Goal: Information Seeking & Learning: Learn about a topic

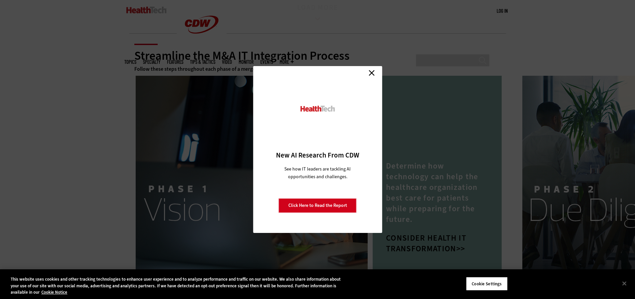
scroll to position [966, 0]
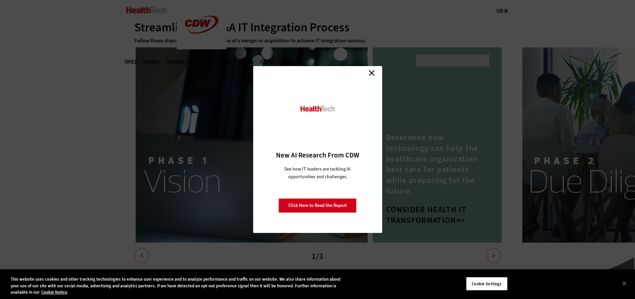
click at [374, 73] on link "Close" at bounding box center [372, 73] width 10 height 10
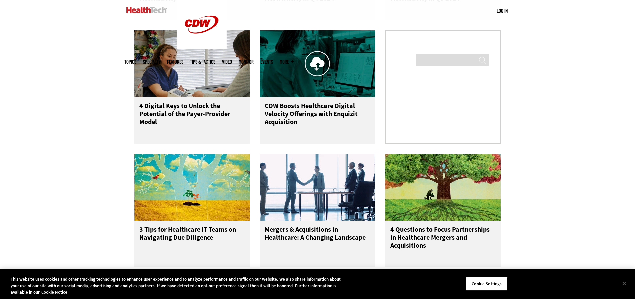
scroll to position [433, 0]
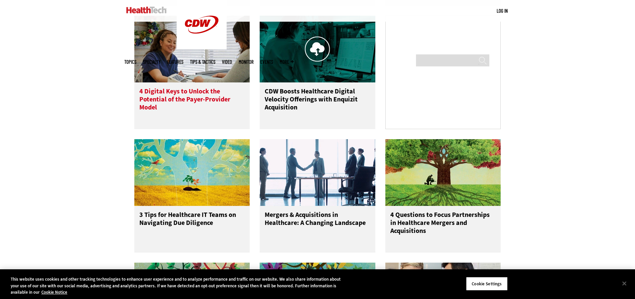
click at [186, 98] on h3 "4 Digital Keys to Unlock the Potential of the Payer-Provider Model" at bounding box center [192, 100] width 106 height 27
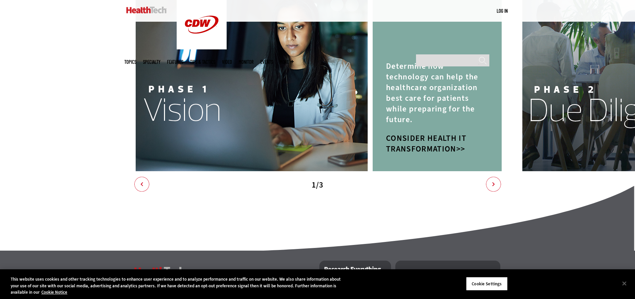
scroll to position [1149, 0]
